Goal: Register for event/course

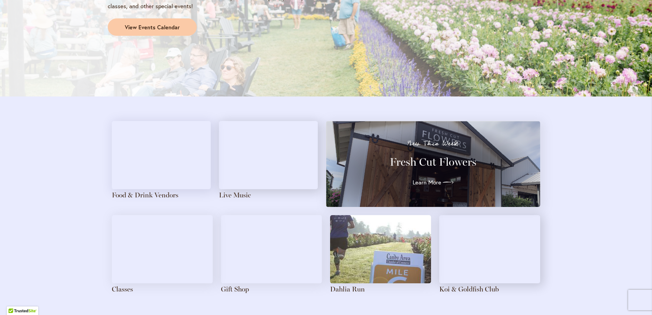
scroll to position [716, 0]
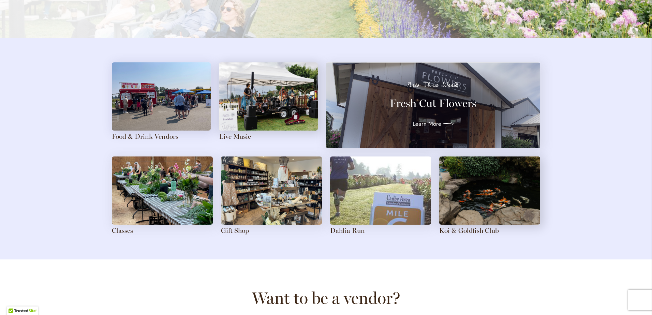
click at [266, 104] on img at bounding box center [268, 96] width 99 height 68
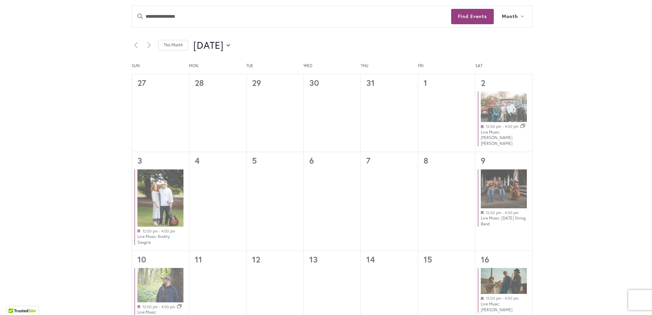
scroll to position [341, 0]
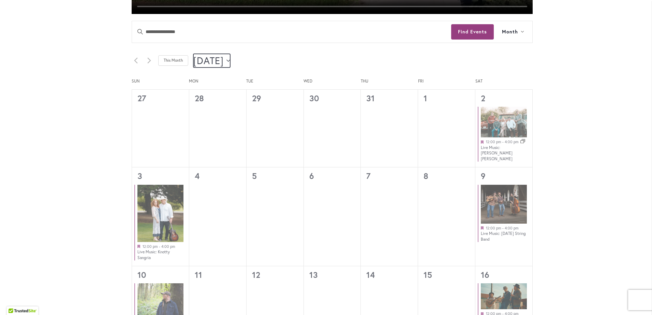
click at [224, 59] on span "[DATE]" at bounding box center [208, 61] width 30 height 14
click at [214, 133] on span "Sep" at bounding box center [213, 131] width 28 height 16
type input "********"
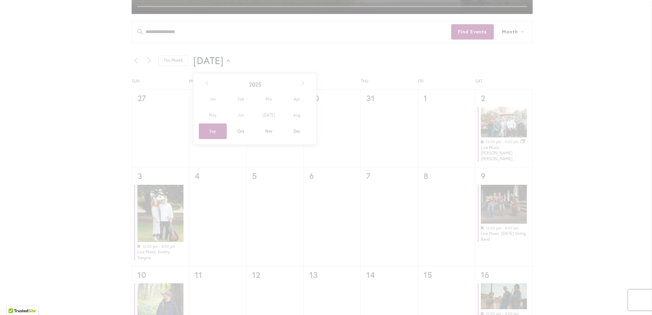
scroll to position [375, 0]
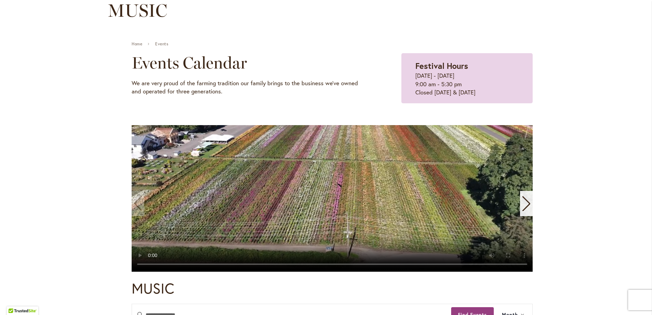
scroll to position [68, 0]
